Goal: Task Accomplishment & Management: Use online tool/utility

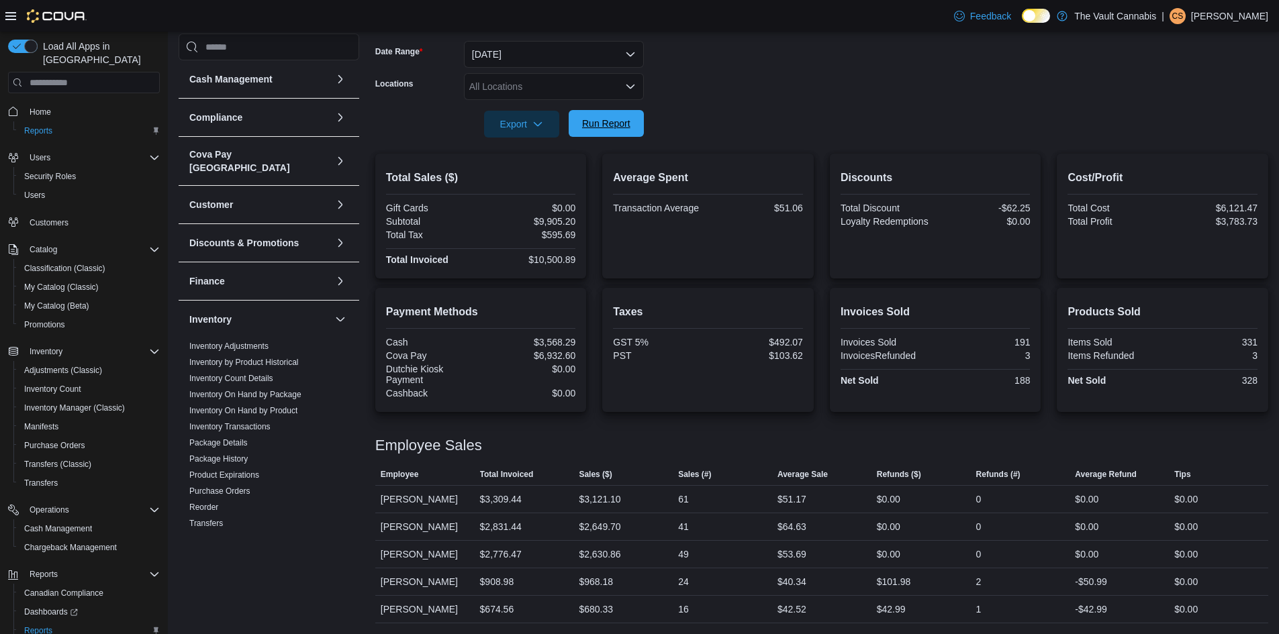
scroll to position [61, 0]
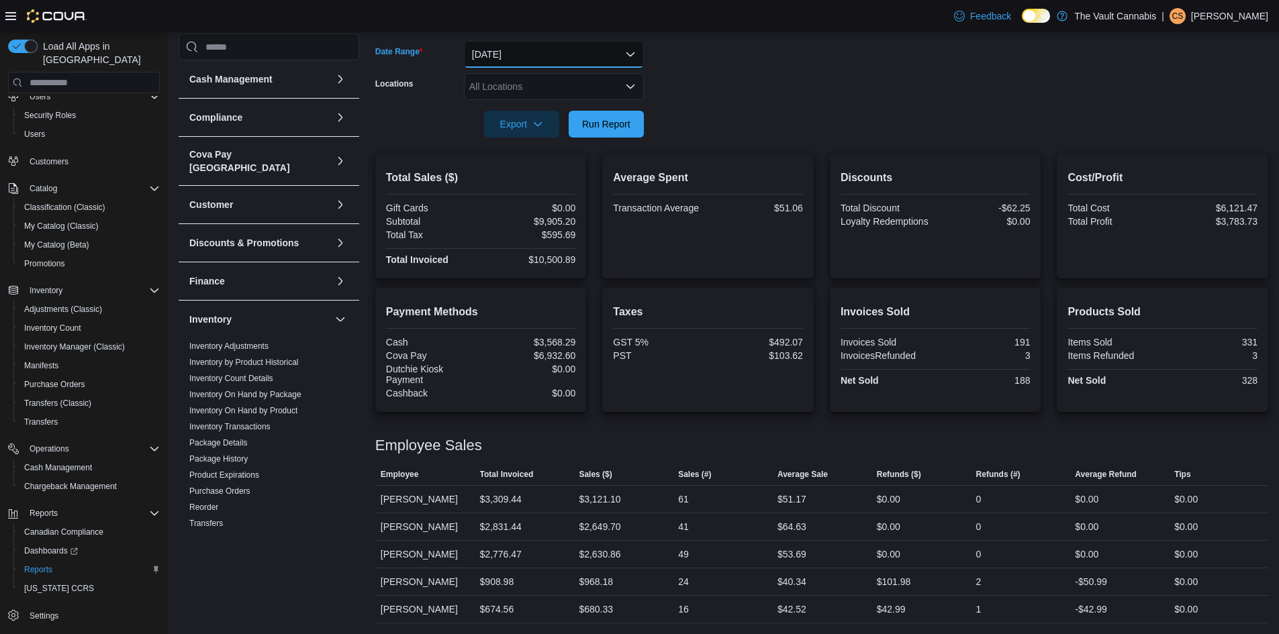
click at [602, 45] on button "[DATE]" at bounding box center [554, 54] width 180 height 27
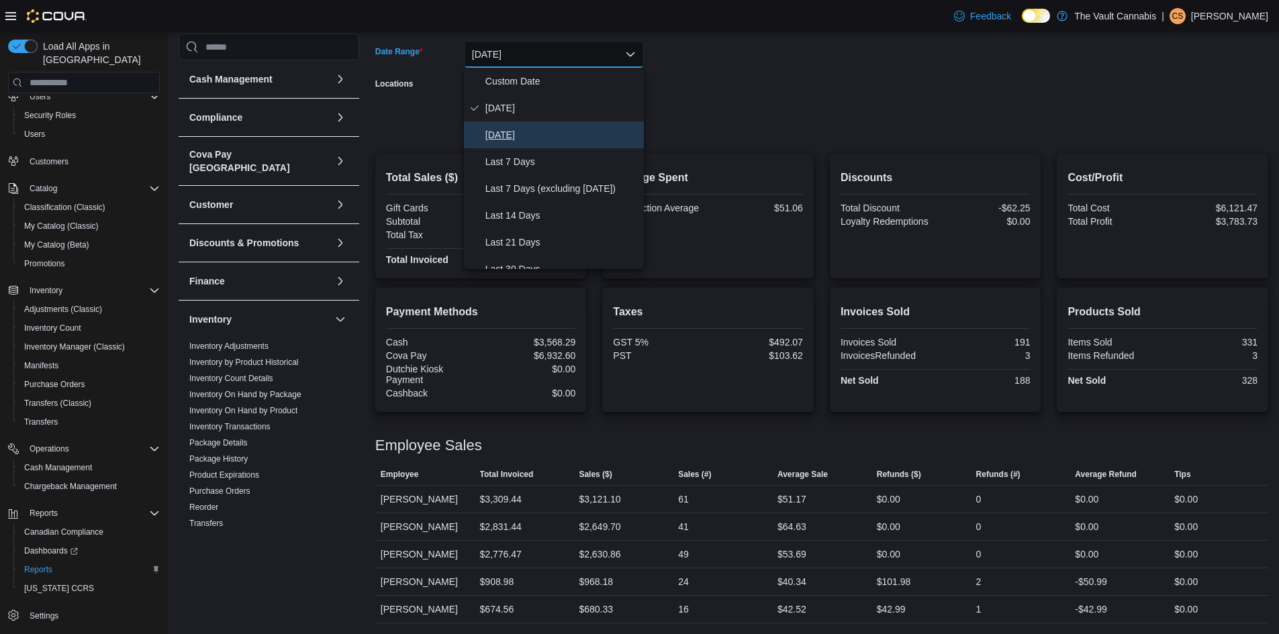
click at [557, 143] on span "[DATE]" at bounding box center [561, 135] width 153 height 16
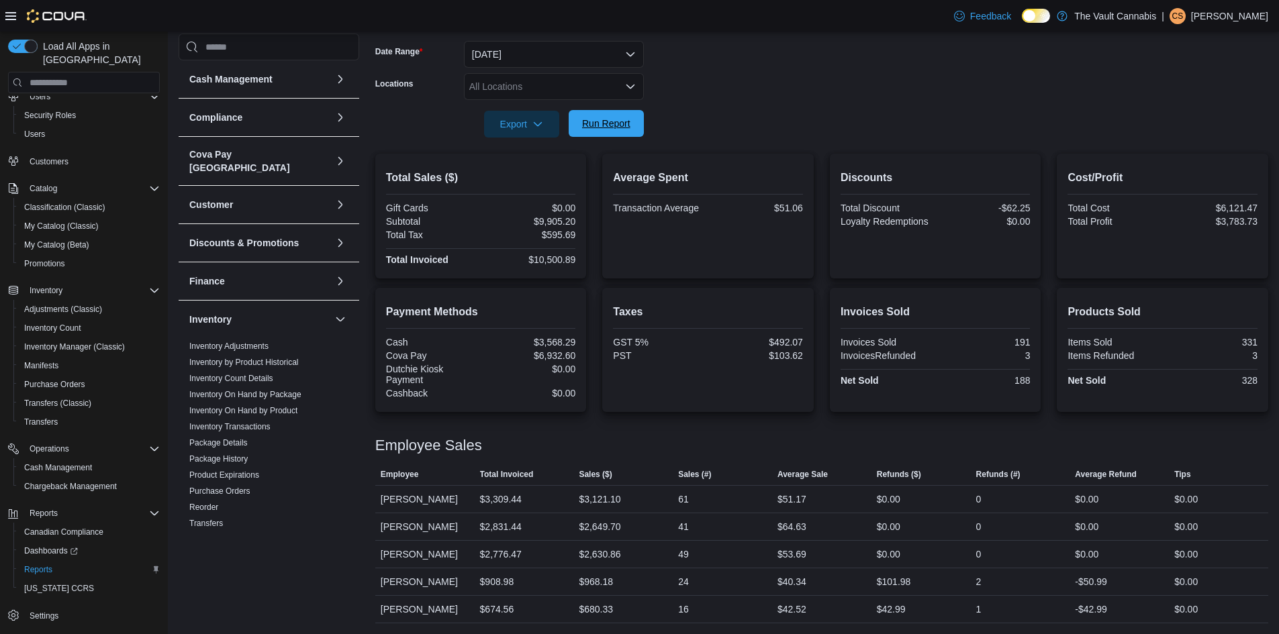
click at [611, 131] on span "Run Report" at bounding box center [606, 123] width 59 height 27
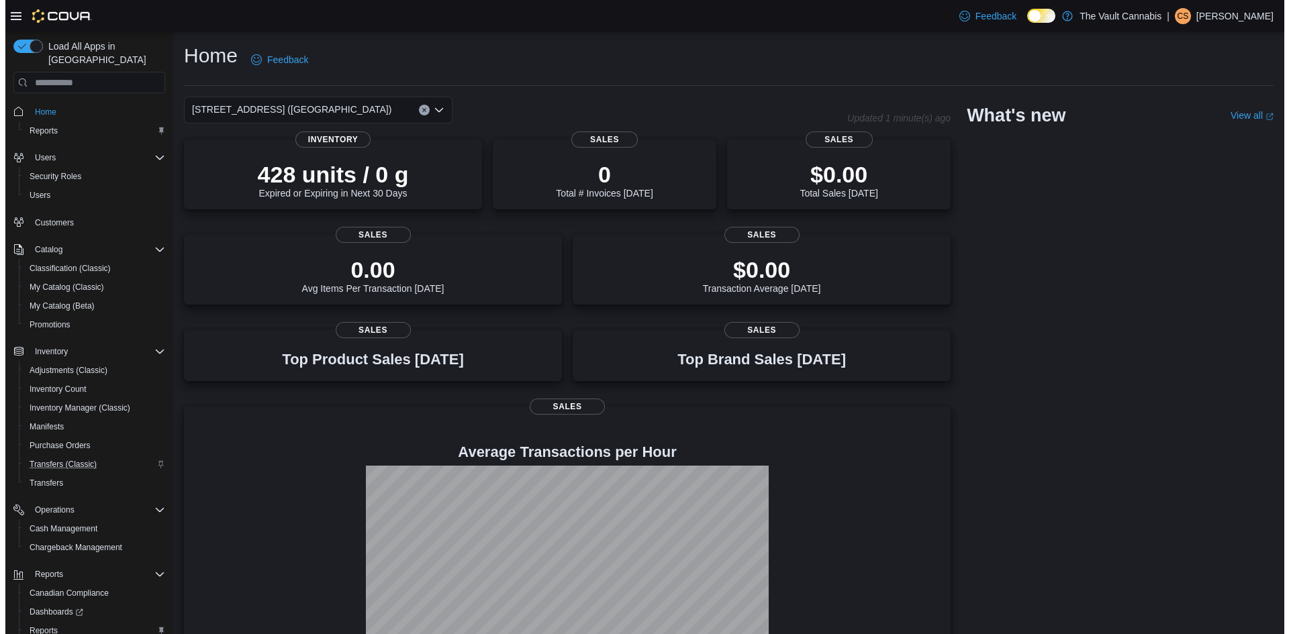
scroll to position [61, 0]
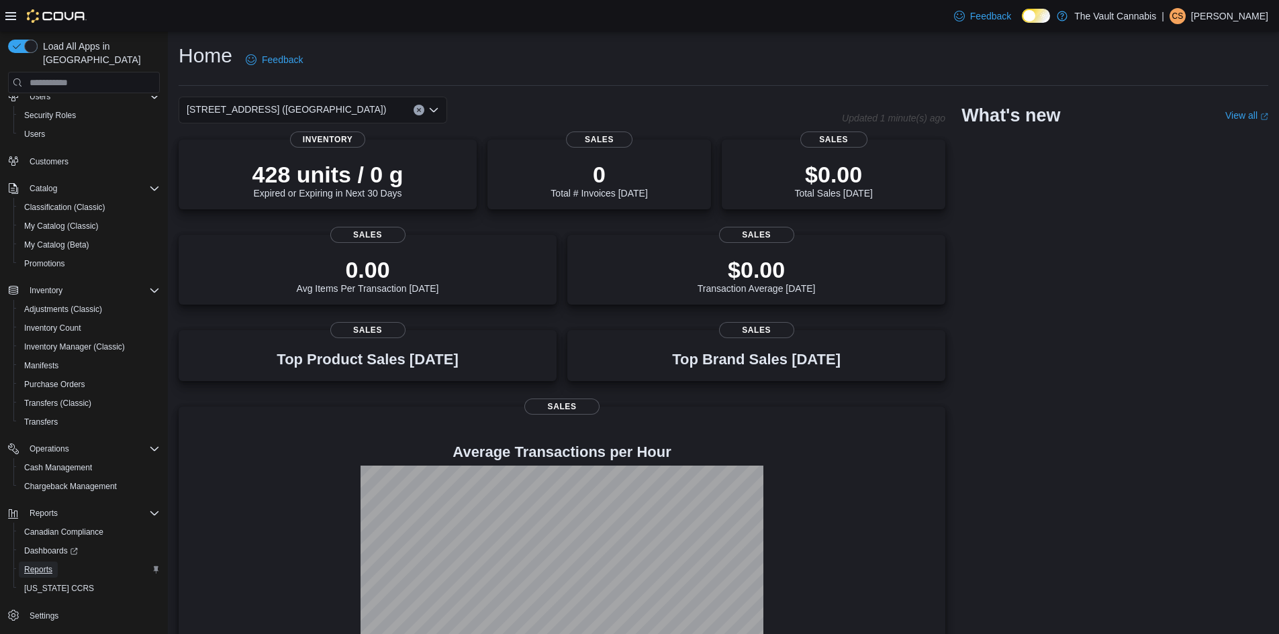
click at [46, 565] on span "Reports" at bounding box center [38, 570] width 28 height 11
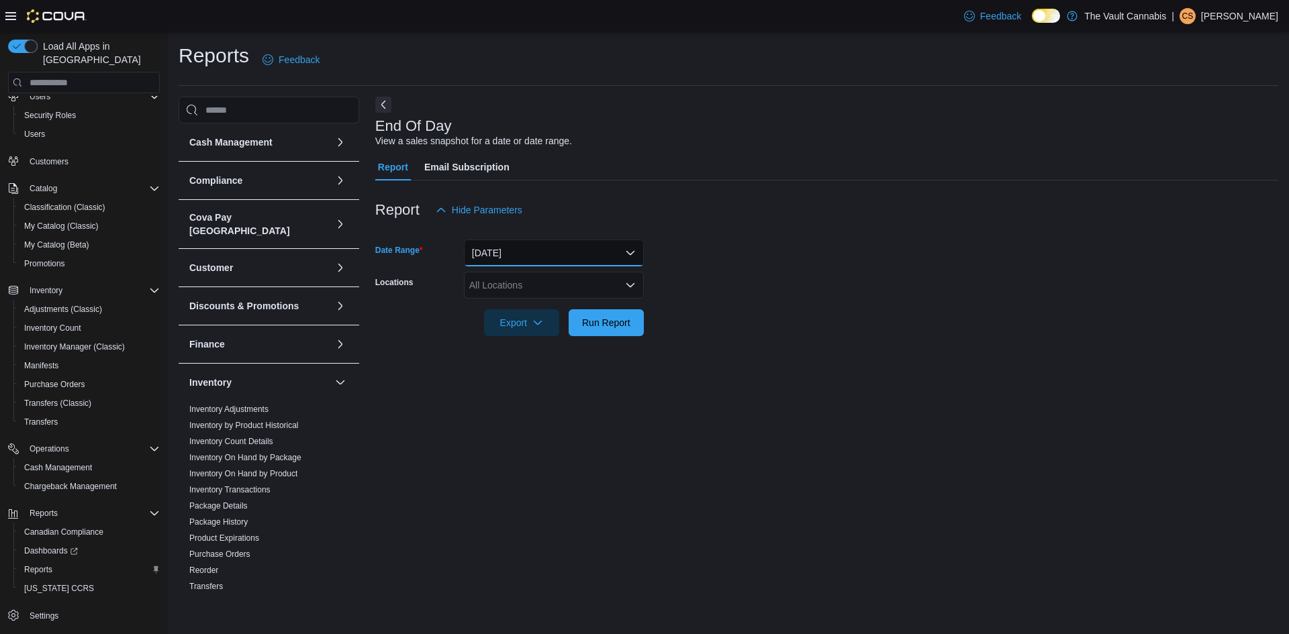
click at [550, 250] on button "[DATE]" at bounding box center [554, 253] width 180 height 27
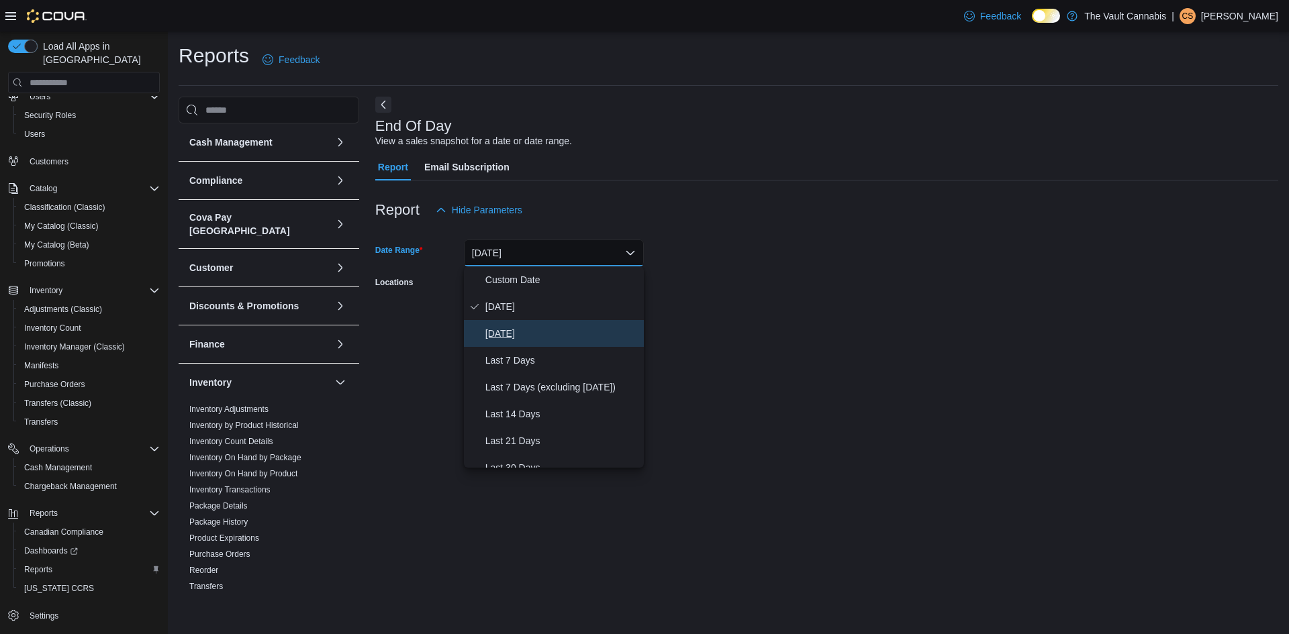
click at [548, 339] on span "[DATE]" at bounding box center [561, 334] width 153 height 16
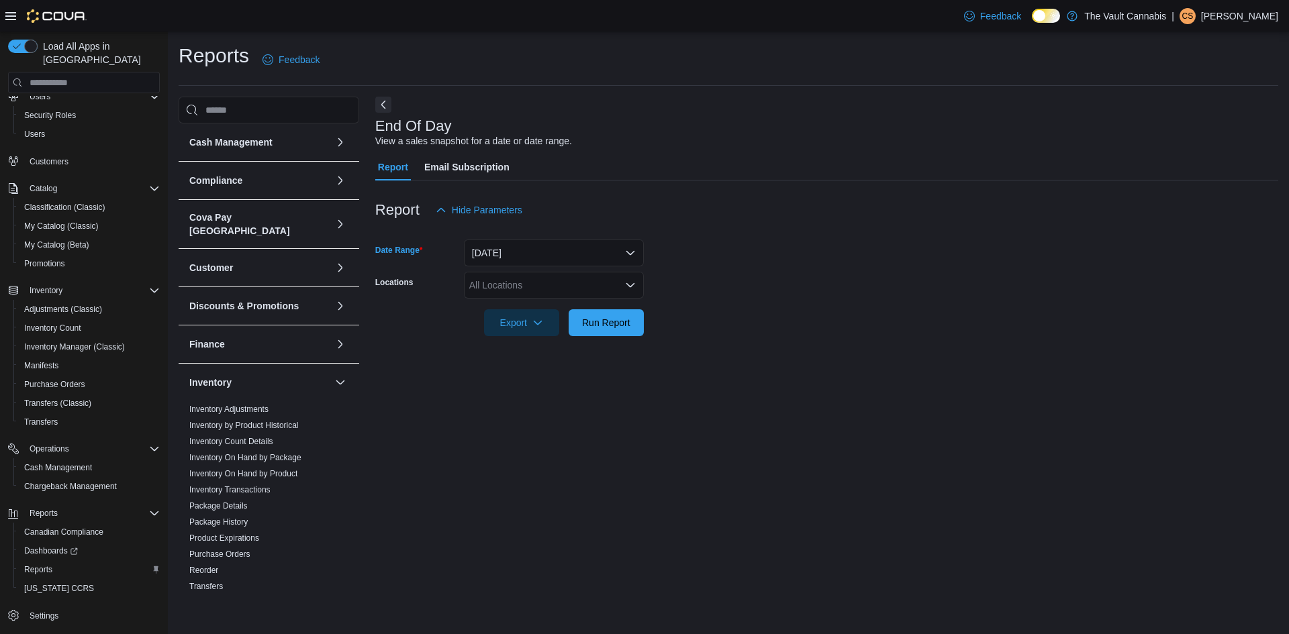
click at [591, 287] on div "All Locations" at bounding box center [554, 285] width 180 height 27
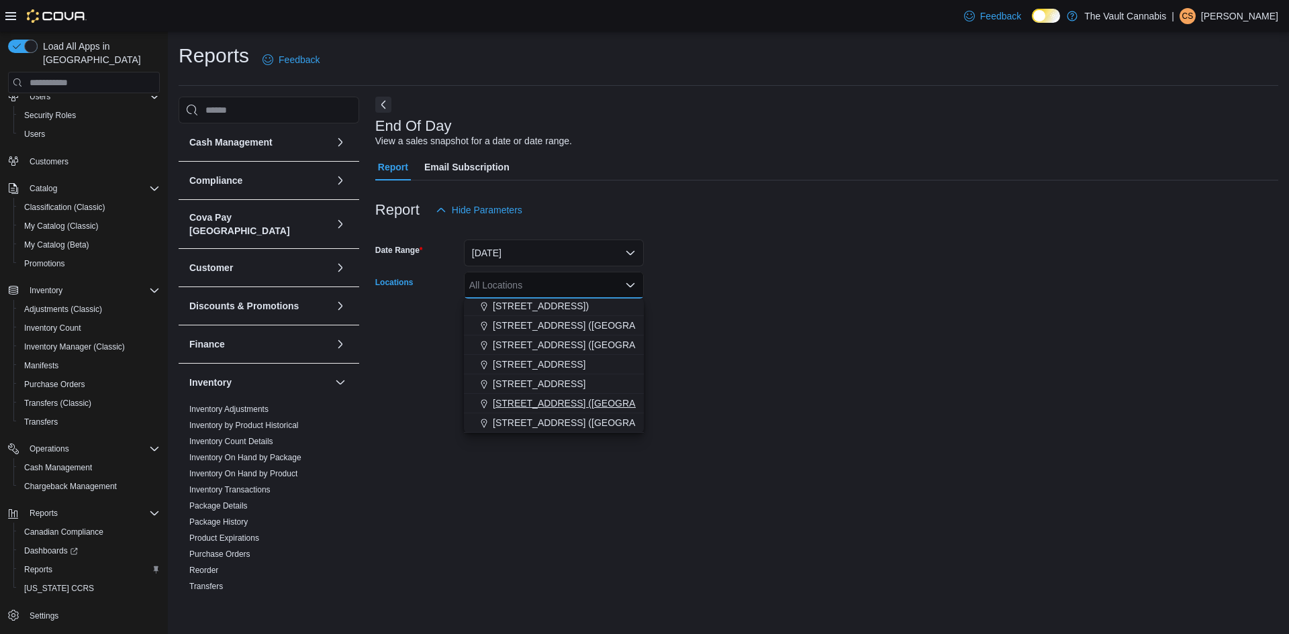
click at [565, 408] on span "645 Central Ave. (Ste Rose)" at bounding box center [592, 403] width 199 height 13
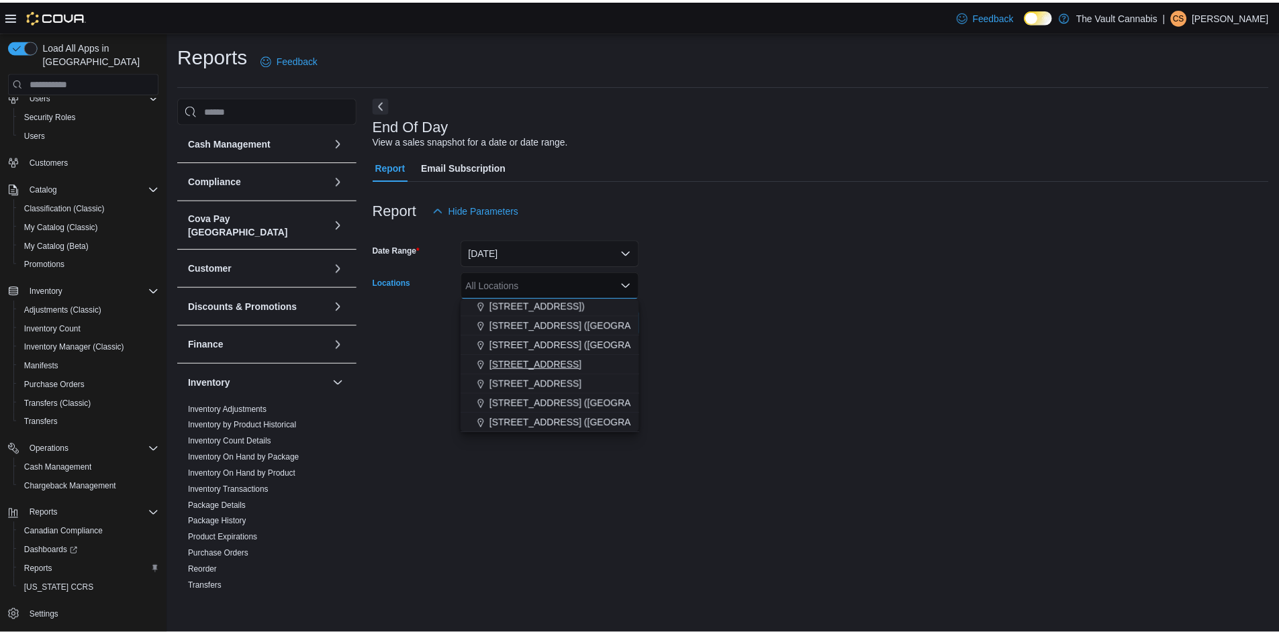
scroll to position [21, 0]
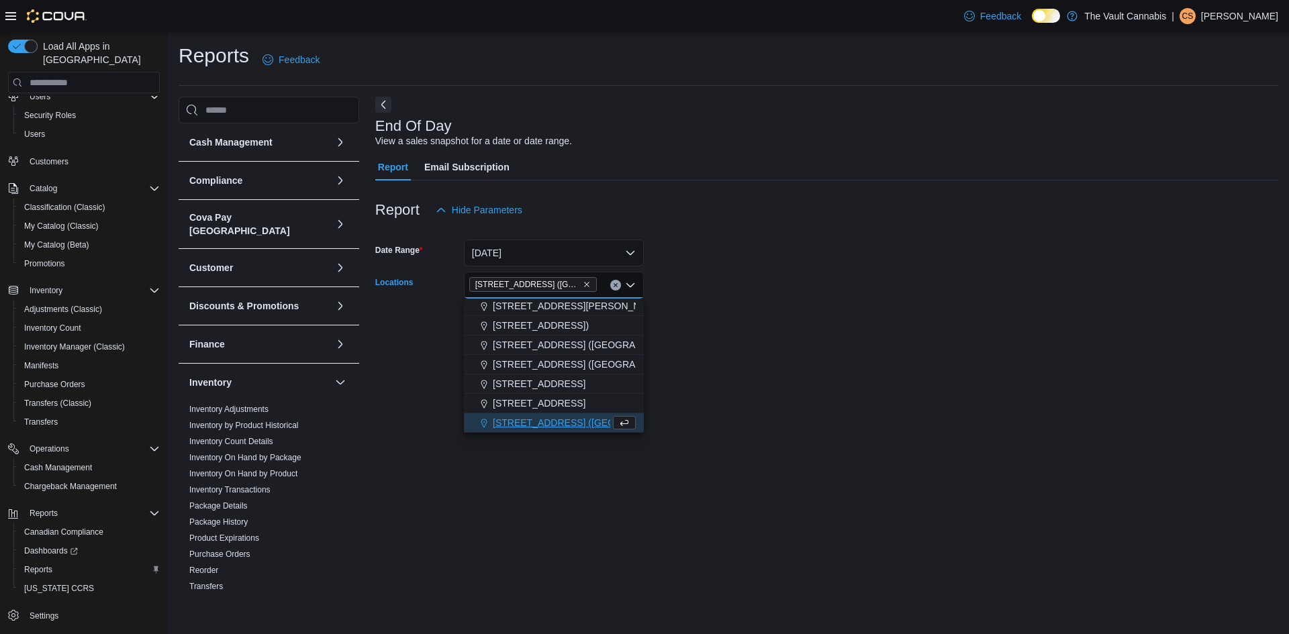
drag, startPoint x: 717, startPoint y: 368, endPoint x: 671, endPoint y: 393, distance: 52.3
click at [718, 368] on div "End Of Day View a sales snapshot for a date or date range. Report Email Subscri…" at bounding box center [826, 348] width 903 height 503
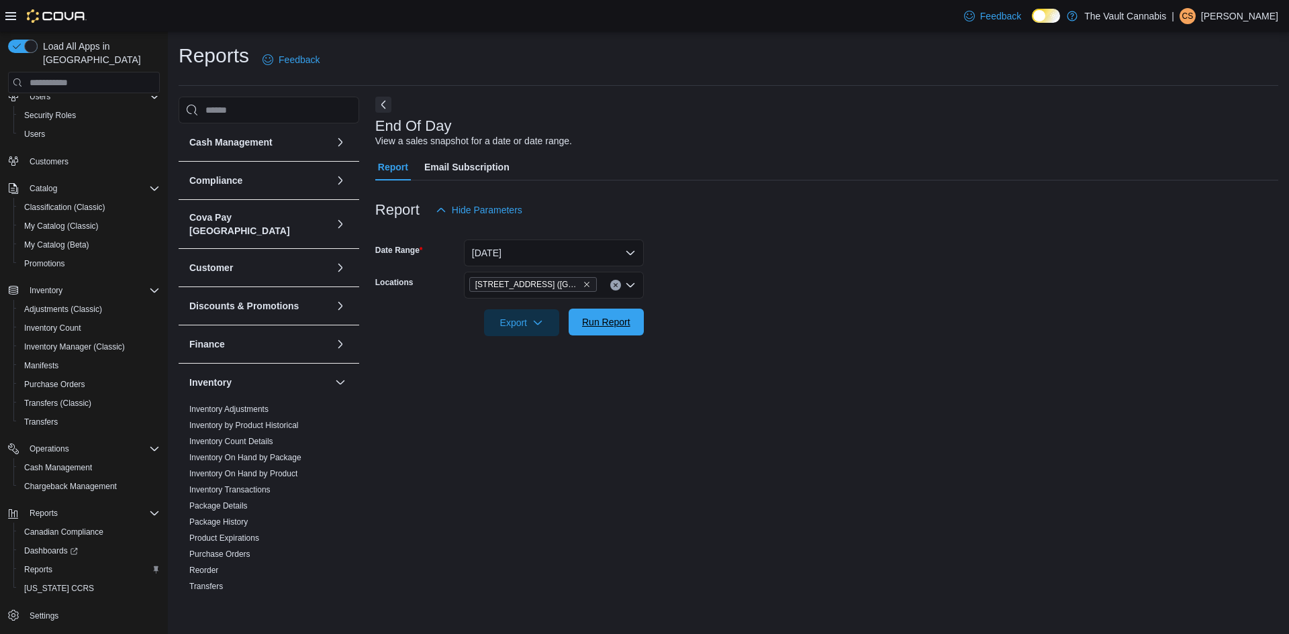
click at [621, 324] on span "Run Report" at bounding box center [606, 322] width 48 height 13
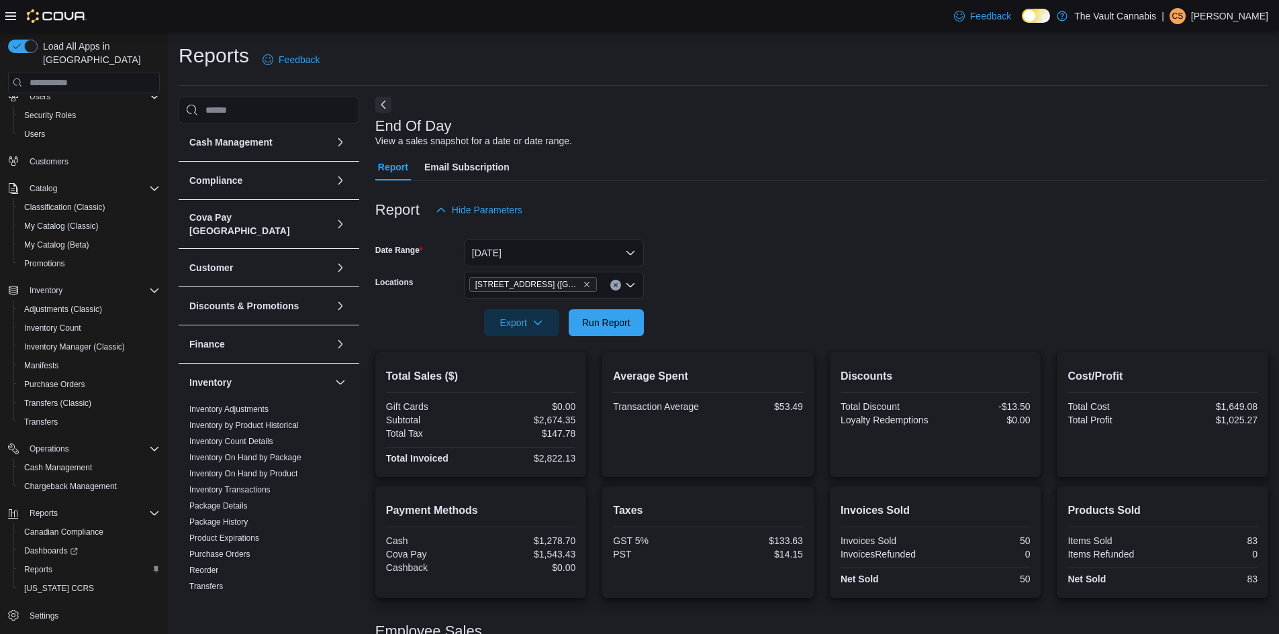
scroll to position [76, 0]
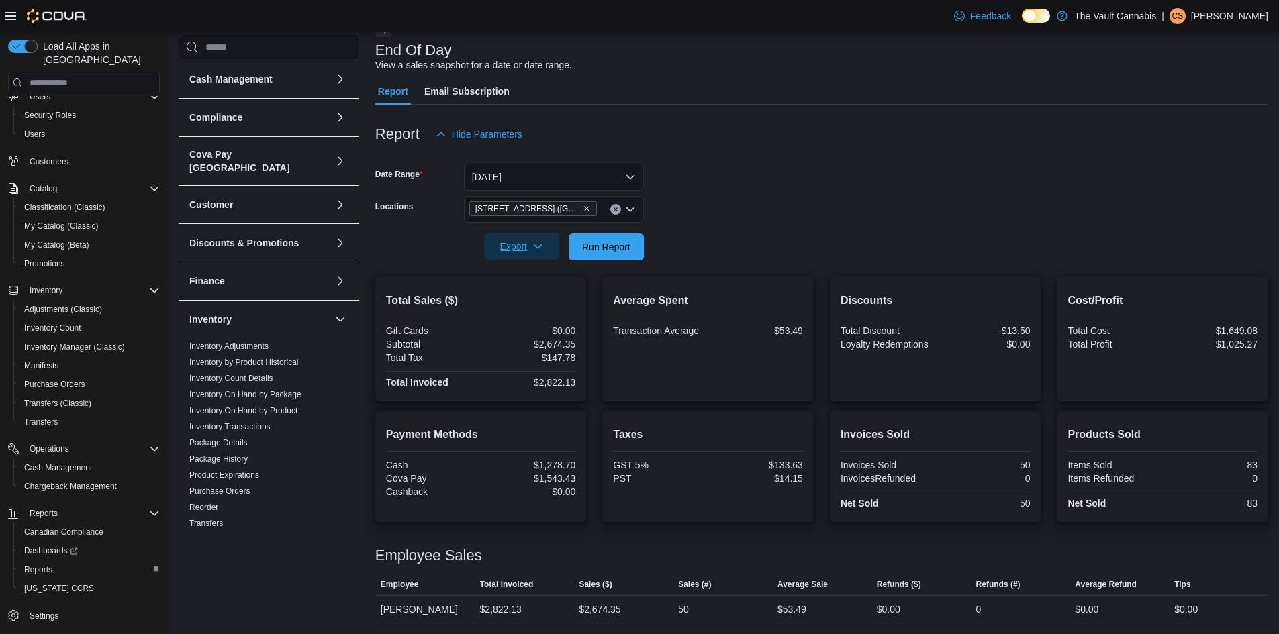
click at [551, 250] on button "Export" at bounding box center [521, 246] width 75 height 27
click at [534, 300] on span "Export to Pdf" at bounding box center [523, 300] width 60 height 11
click at [583, 207] on icon "Remove 645 Central Ave. (Ste Rose) from selection in this group" at bounding box center [587, 209] width 8 height 8
click at [735, 150] on div at bounding box center [821, 156] width 893 height 16
click at [550, 179] on button "[DATE]" at bounding box center [554, 177] width 180 height 27
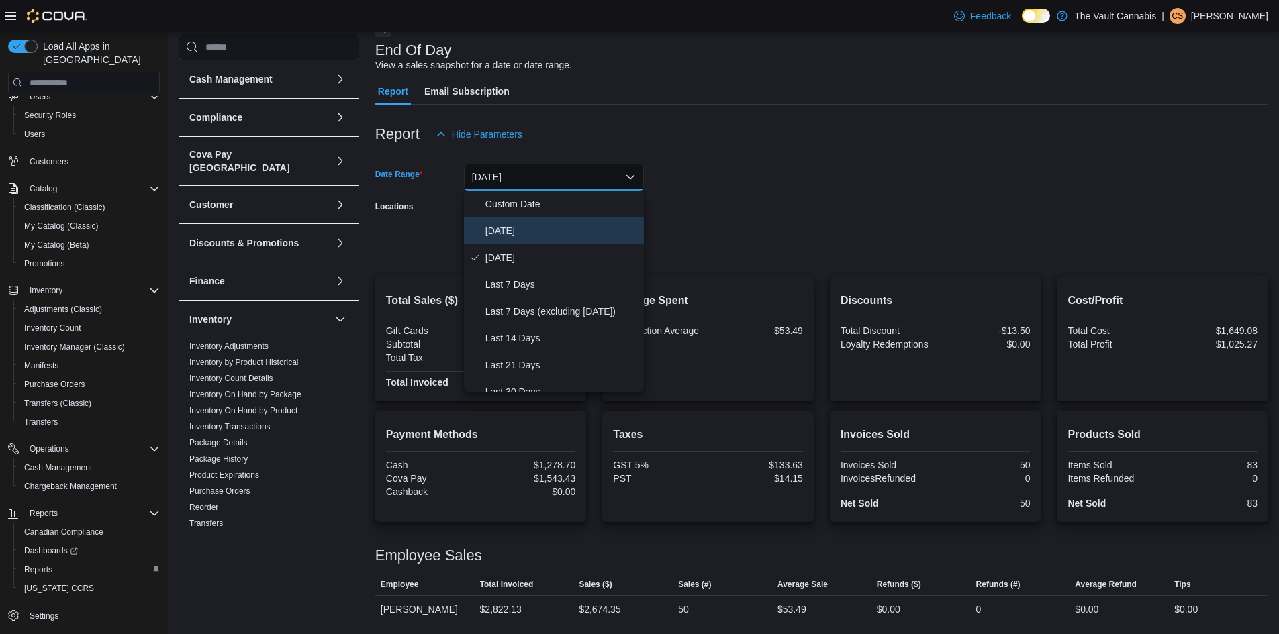
click at [531, 228] on span "[DATE]" at bounding box center [561, 231] width 153 height 16
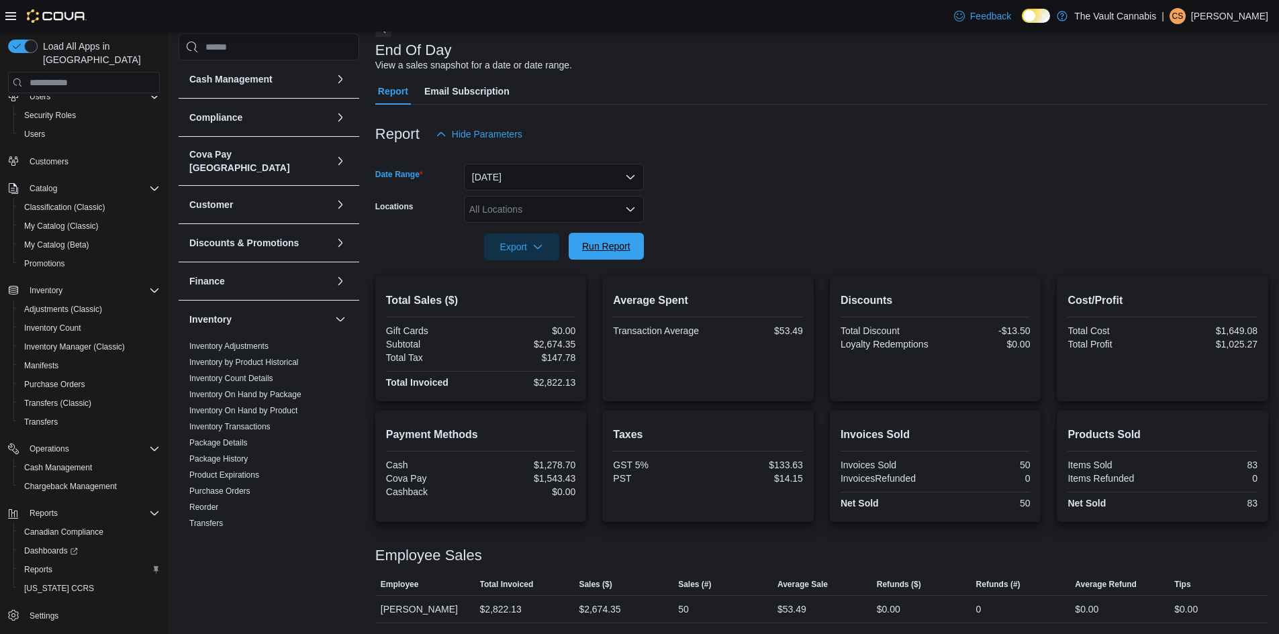
click at [597, 242] on span "Run Report" at bounding box center [606, 246] width 48 height 13
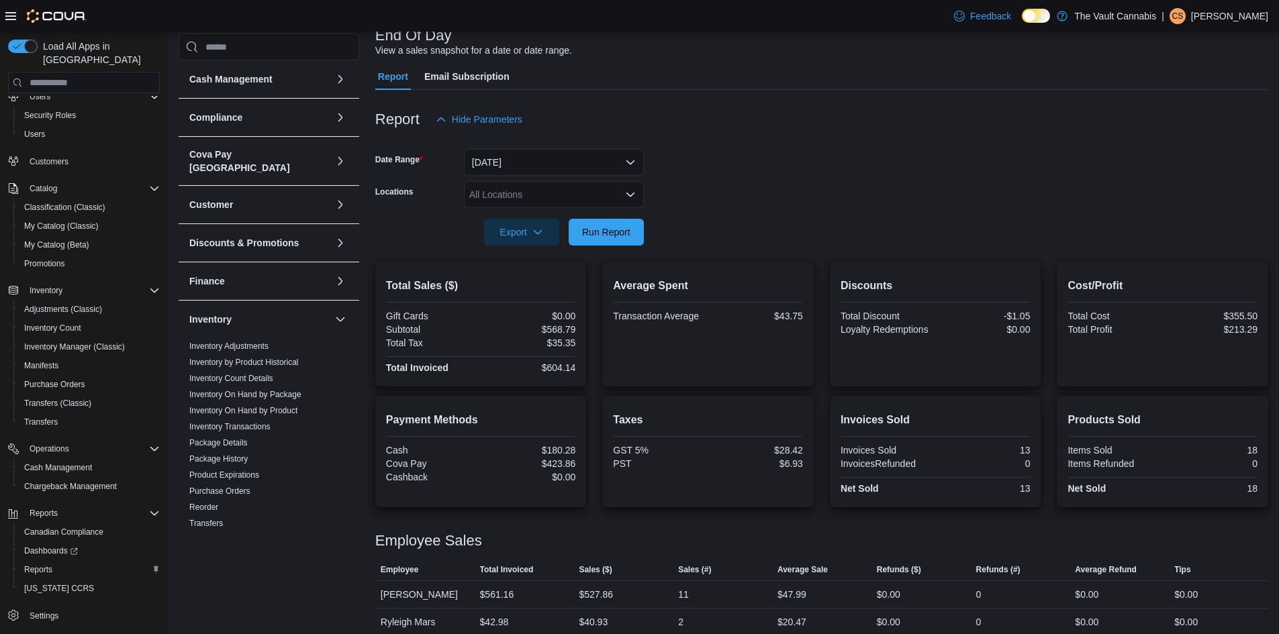
scroll to position [103, 0]
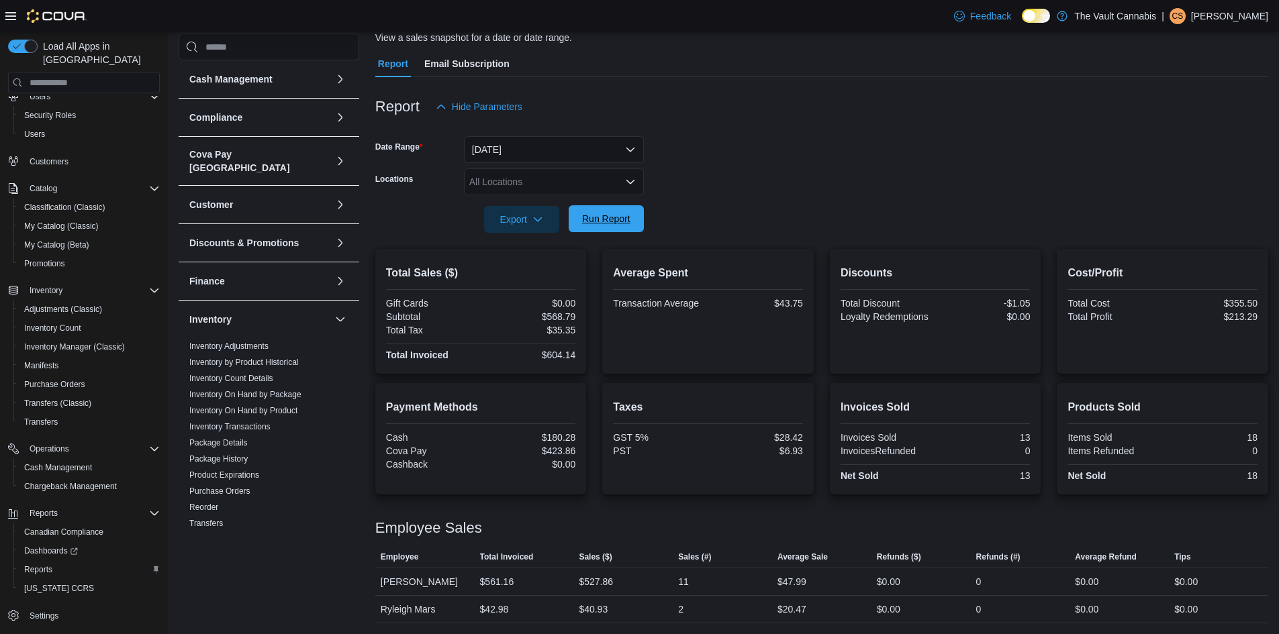
click at [620, 222] on span "Run Report" at bounding box center [606, 218] width 48 height 13
